Goal: Transaction & Acquisition: Subscribe to service/newsletter

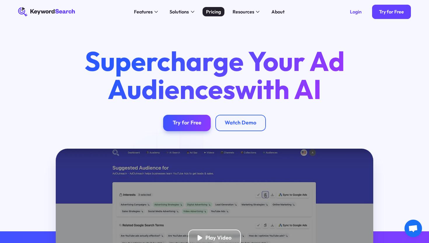
click at [216, 12] on div "Pricing" at bounding box center [213, 11] width 15 height 7
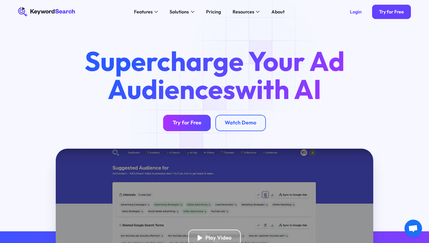
click at [193, 125] on div "Try for Free" at bounding box center [187, 122] width 29 height 7
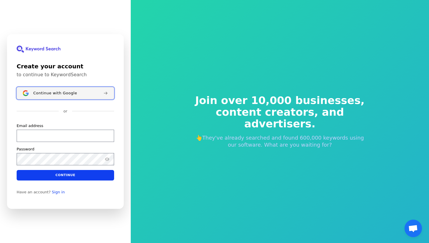
click at [92, 92] on div "Continue with Google" at bounding box center [65, 93] width 65 height 5
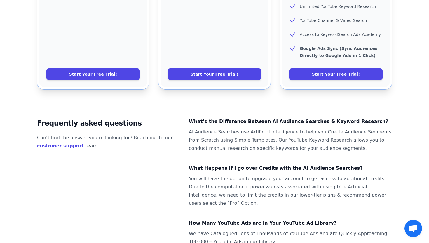
scroll to position [326, 0]
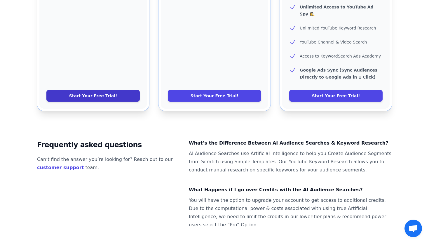
click at [121, 90] on link "Start Your Free Trial!" at bounding box center [92, 96] width 93 height 12
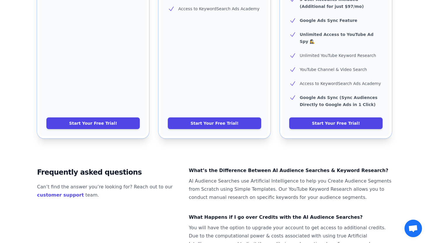
scroll to position [220, 0]
